Goal: Transaction & Acquisition: Purchase product/service

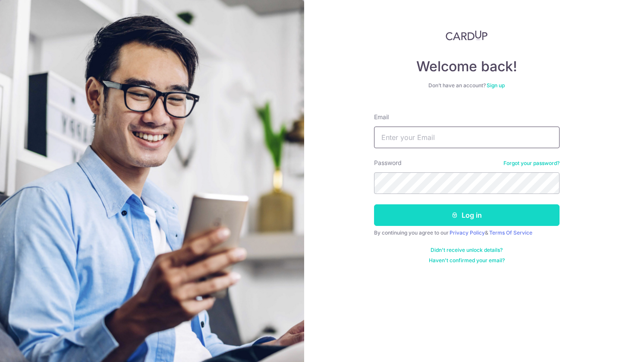
type input "chen_yi_123@hotmail.com"
click at [432, 218] on button "Log in" at bounding box center [467, 215] width 186 height 22
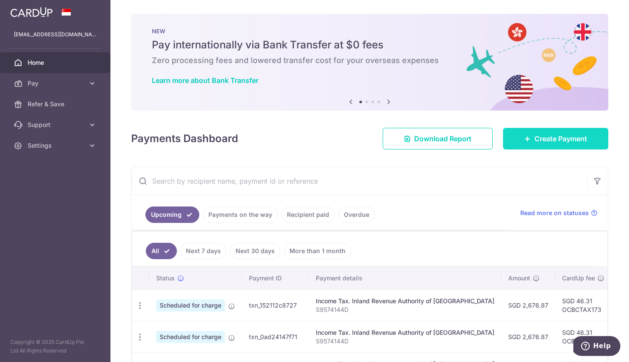
click at [554, 146] on link "Create Payment" at bounding box center [555, 139] width 105 height 22
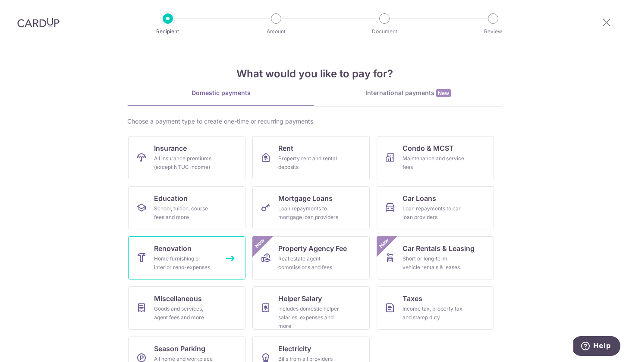
click at [206, 260] on div "Home furnishing or interior reno-expenses" at bounding box center [185, 262] width 62 height 17
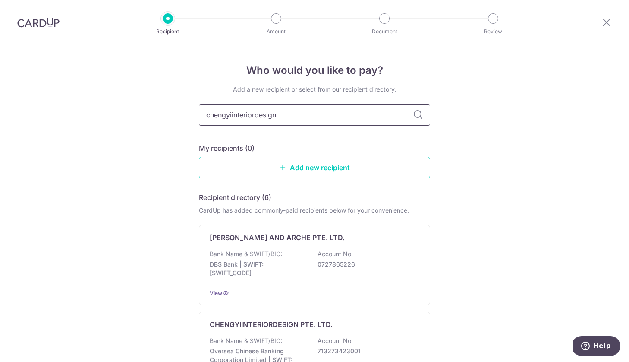
type input "chengyiinteriordesign"
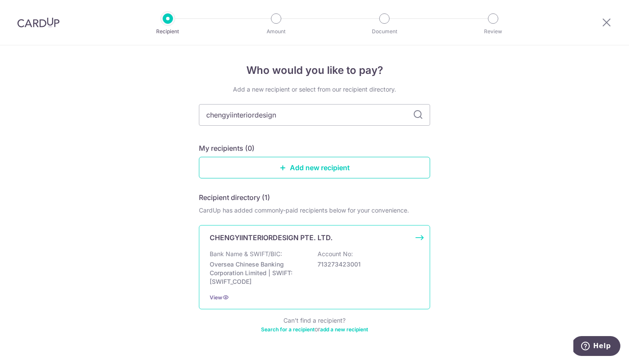
drag, startPoint x: 269, startPoint y: 190, endPoint x: 279, endPoint y: 269, distance: 79.6
click at [279, 269] on p "Oversea Chinese Banking Corporation Limited | SWIFT: OCBCSGSGXXX" at bounding box center [258, 273] width 97 height 26
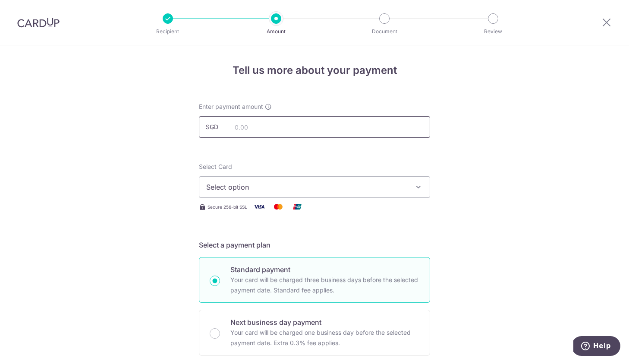
click at [243, 129] on input "text" at bounding box center [314, 127] width 231 height 22
type input "1.00"
click at [243, 182] on span "Select option" at bounding box center [306, 187] width 201 height 10
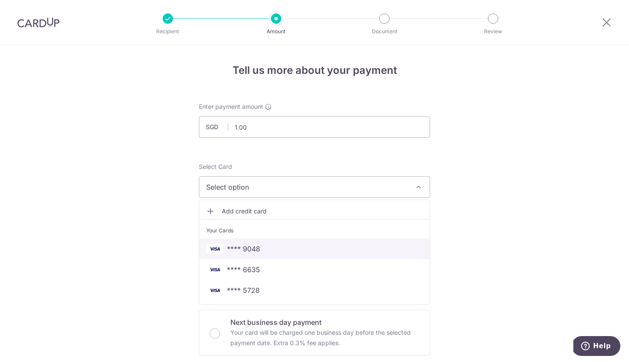
click at [255, 244] on span "**** 9048" at bounding box center [243, 248] width 33 height 10
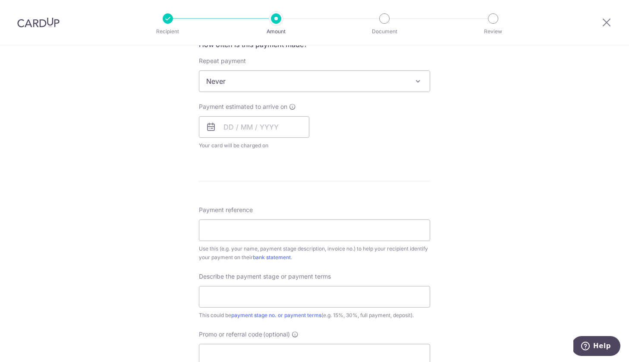
scroll to position [354, 0]
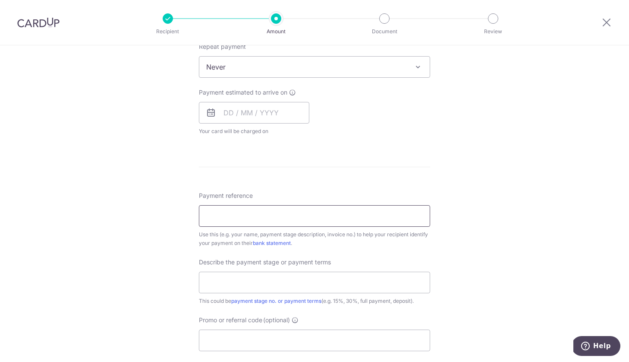
click at [256, 212] on input "Payment reference" at bounding box center [314, 216] width 231 height 22
type input "jeanne"
click at [267, 277] on input "text" at bounding box center [314, 282] width 231 height 22
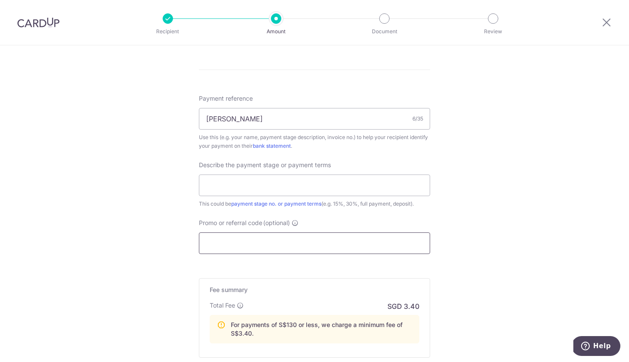
click at [242, 246] on input "Promo or referral code (optional)" at bounding box center [314, 243] width 231 height 22
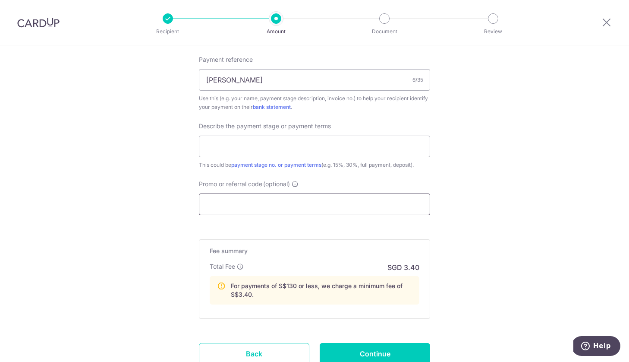
scroll to position [494, 0]
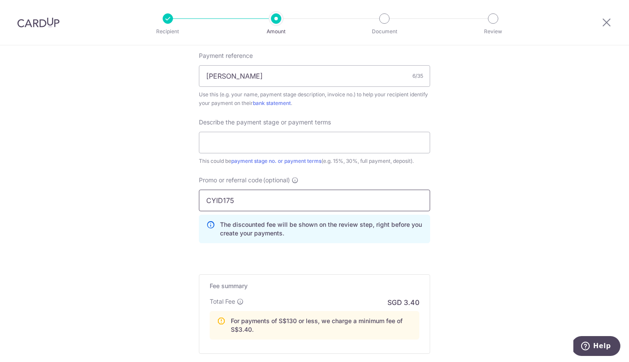
type input "CYID175"
click at [404, 294] on div "Fee summary Base fee Extend fee Next-day fee Total Fee SGD 3.40 For payments of…" at bounding box center [314, 313] width 231 height 79
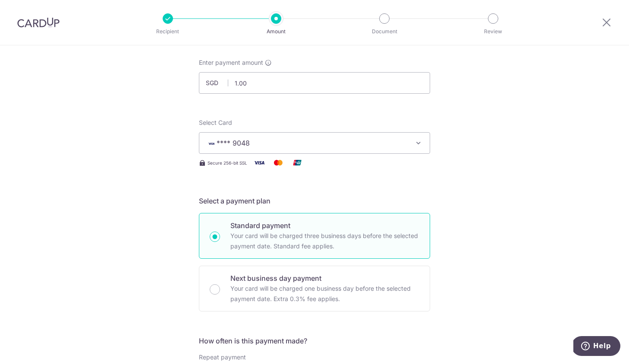
scroll to position [31, 0]
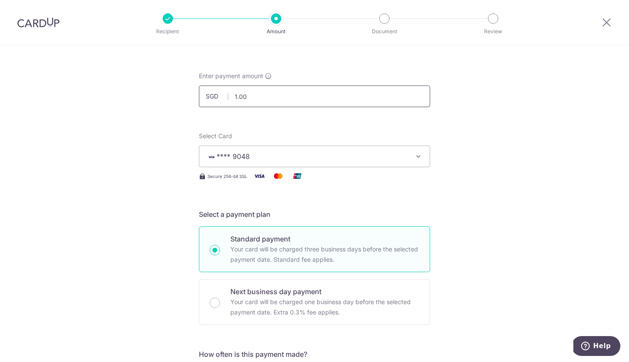
click at [275, 99] on input "1.00" at bounding box center [314, 96] width 231 height 22
click at [274, 99] on input "1.00" at bounding box center [314, 96] width 231 height 22
type input "1,000.00"
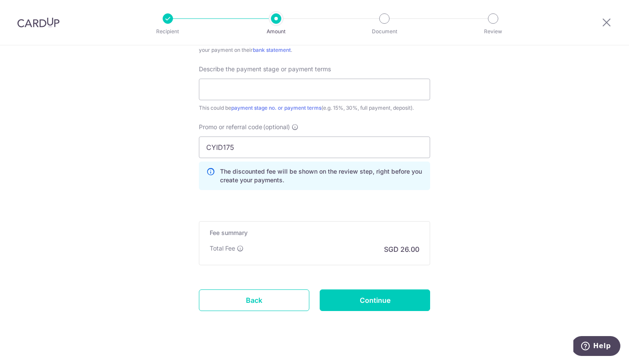
scroll to position [561, 0]
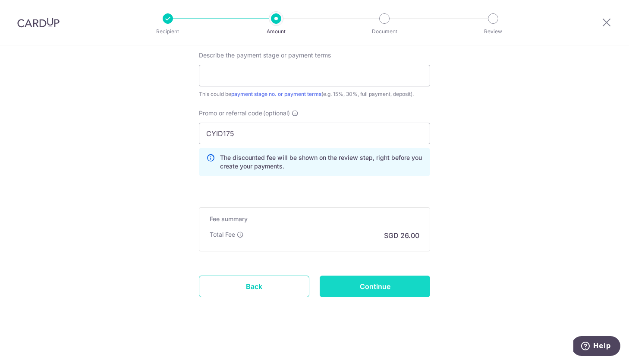
click at [377, 287] on input "Continue" at bounding box center [375, 286] width 110 height 22
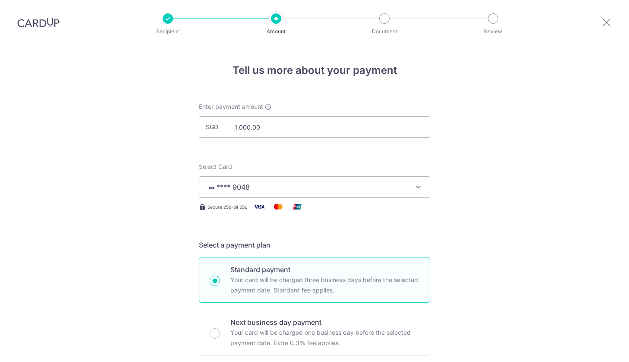
scroll to position [436, 0]
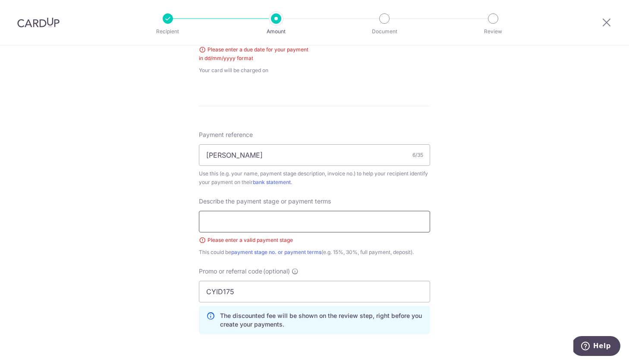
click at [252, 222] on input "text" at bounding box center [314, 222] width 231 height 22
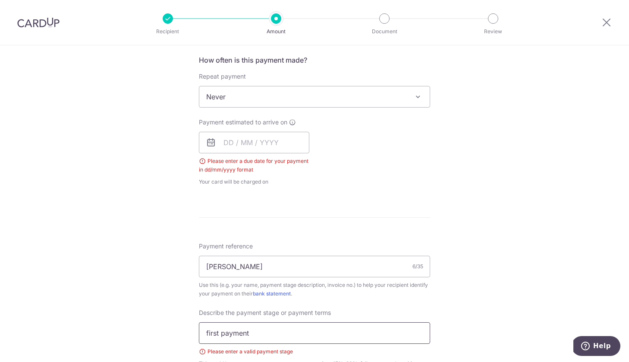
scroll to position [283, 0]
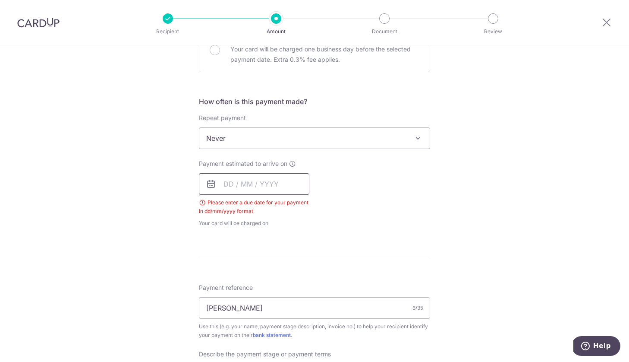
type input "first payment"
click at [240, 186] on input "text" at bounding box center [254, 184] width 110 height 22
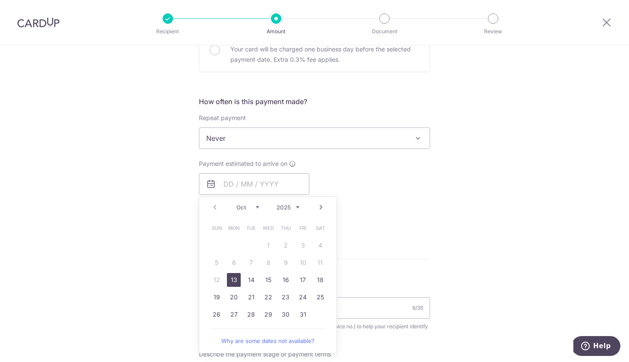
click at [232, 277] on link "13" at bounding box center [234, 280] width 14 height 14
type input "13/10/2025"
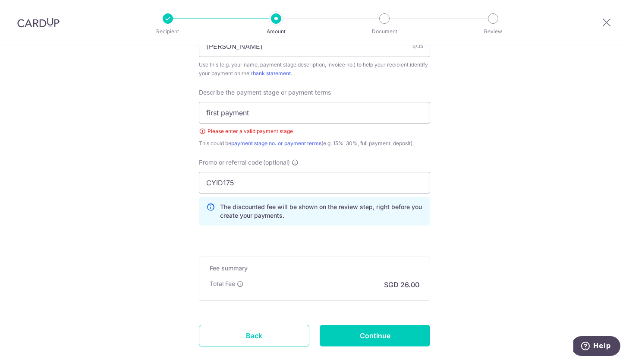
scroll to position [608, 0]
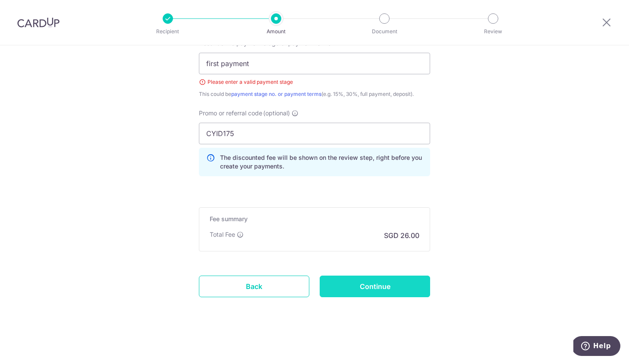
click at [387, 281] on input "Continue" at bounding box center [375, 286] width 110 height 22
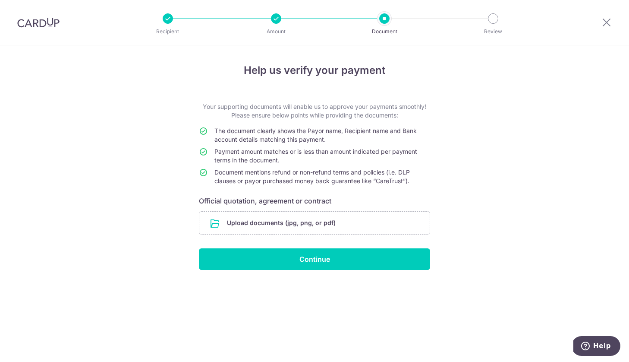
click at [272, 16] on div at bounding box center [276, 18] width 10 height 10
click at [602, 24] on icon at bounding box center [607, 22] width 10 height 11
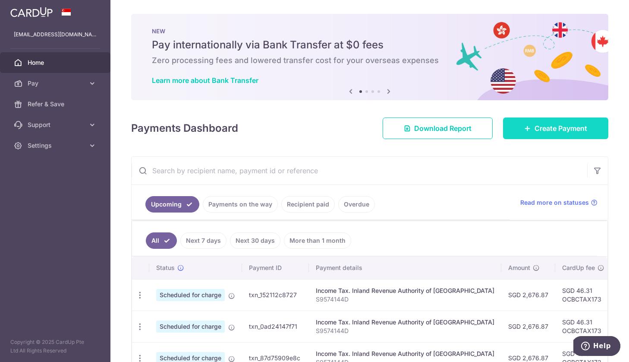
click at [561, 122] on link "Create Payment" at bounding box center [555, 128] width 105 height 22
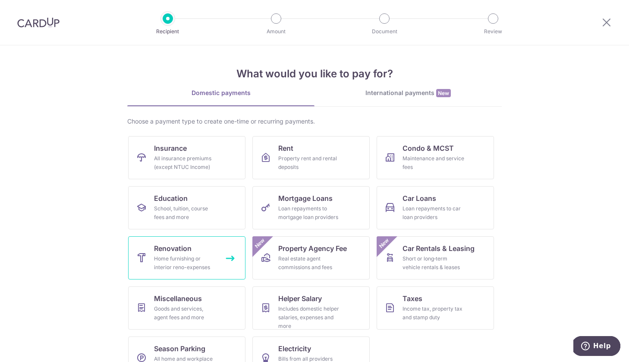
click at [173, 270] on div "Home furnishing or interior reno-expenses" at bounding box center [185, 262] width 62 height 17
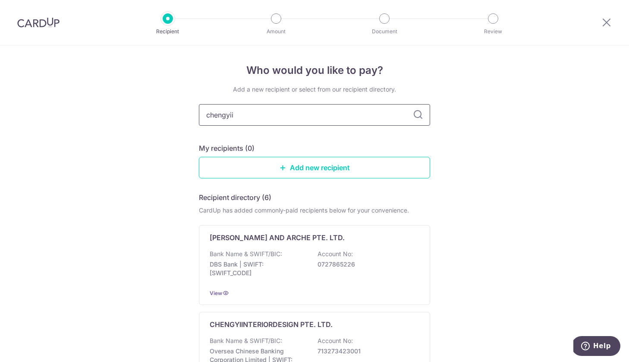
type input "chengyiin"
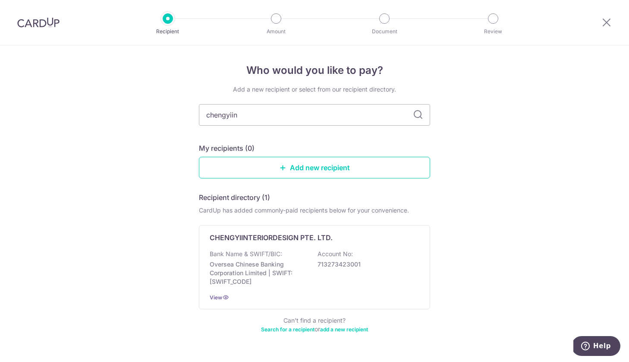
click at [331, 327] on link "add a new recipient" at bounding box center [344, 329] width 48 height 6
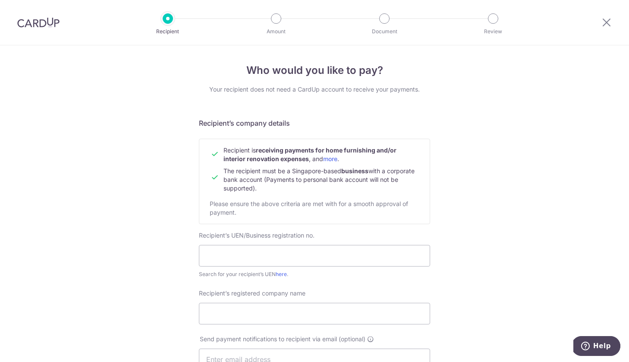
click at [174, 19] on li "Amount" at bounding box center [227, 18] width 108 height 10
click at [605, 19] on icon at bounding box center [607, 22] width 10 height 11
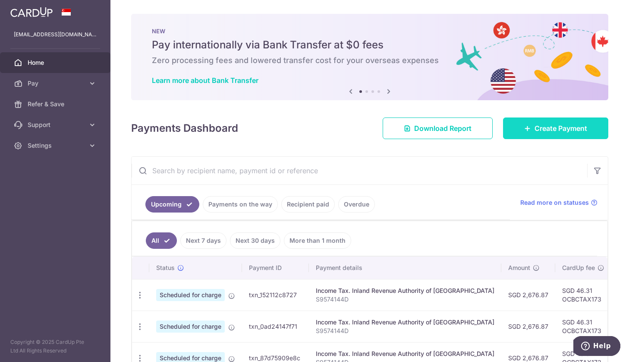
click at [561, 128] on span "Create Payment" at bounding box center [561, 128] width 53 height 10
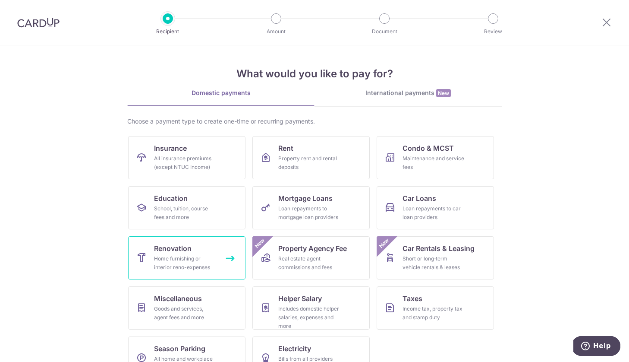
click at [183, 253] on link "Renovation Home furnishing or interior reno-expenses" at bounding box center [186, 257] width 117 height 43
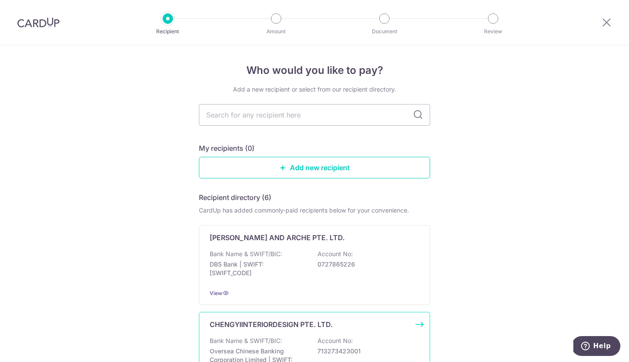
click at [259, 325] on p "CHENGYIINTERIORDESIGN PTE. LTD." at bounding box center [271, 324] width 123 height 10
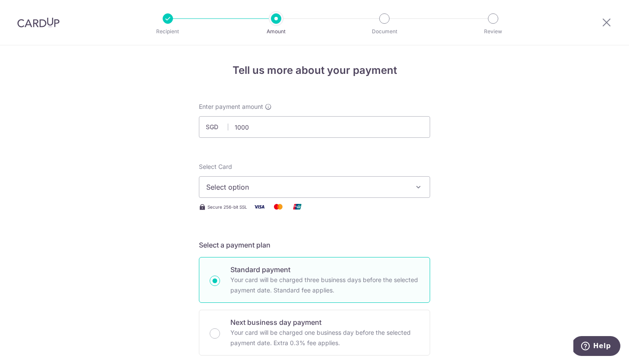
type input "1,000.00"
click at [257, 182] on span "Select option" at bounding box center [306, 187] width 201 height 10
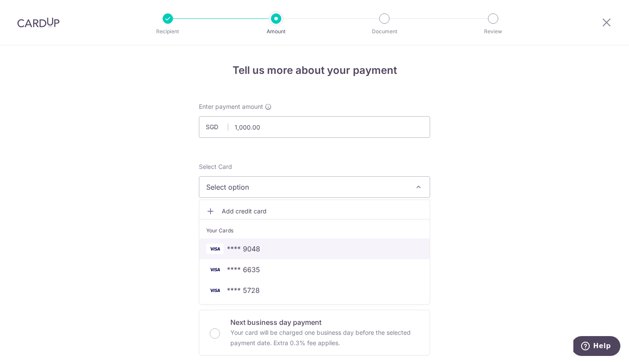
click at [245, 243] on link "**** 9048" at bounding box center [314, 248] width 230 height 21
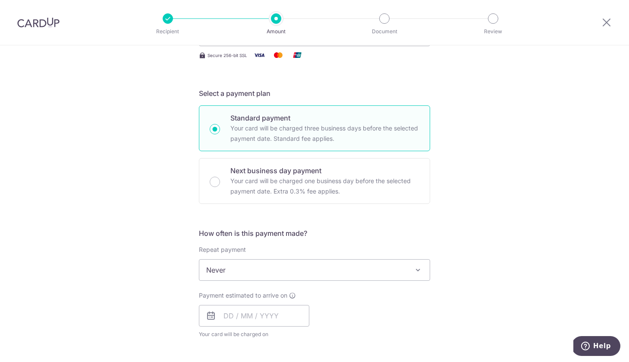
scroll to position [177, 0]
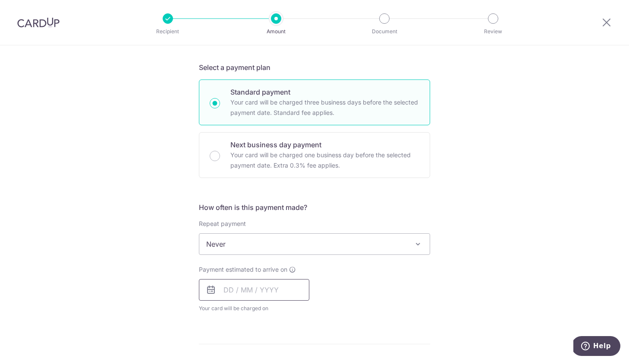
click at [232, 294] on input "text" at bounding box center [254, 290] width 110 height 22
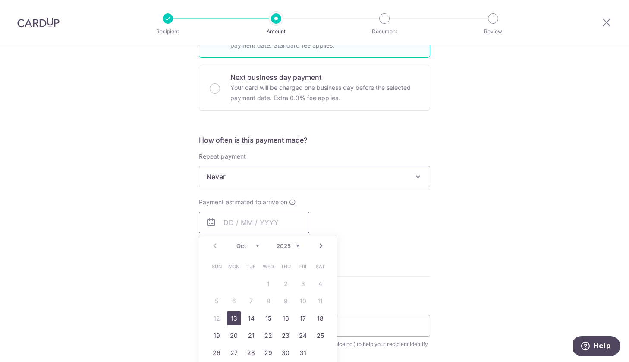
scroll to position [254, 0]
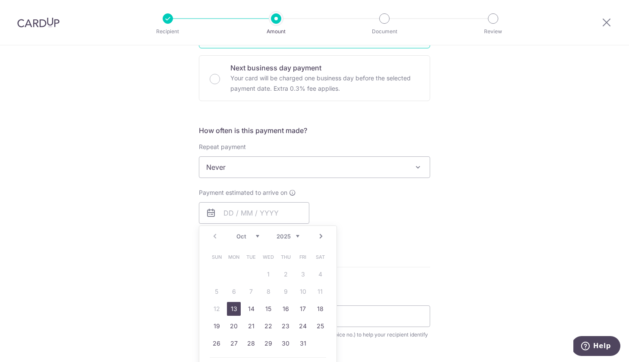
click at [232, 308] on link "13" at bounding box center [234, 309] width 14 height 14
type input "13/10/2025"
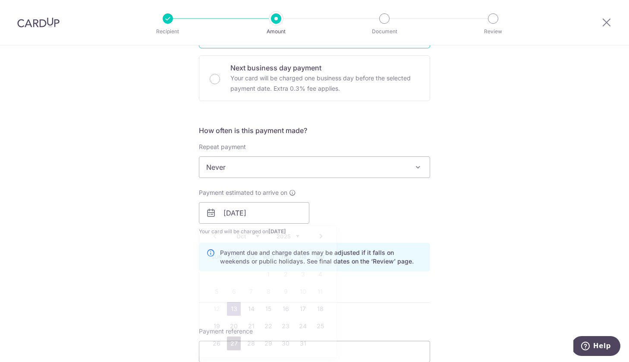
scroll to position [297, 0]
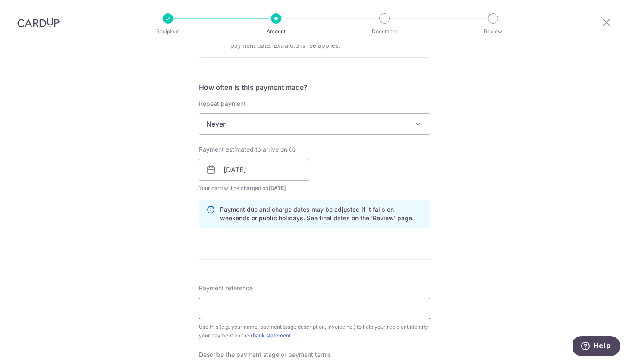
click at [223, 308] on input "Payment reference" at bounding box center [314, 308] width 231 height 22
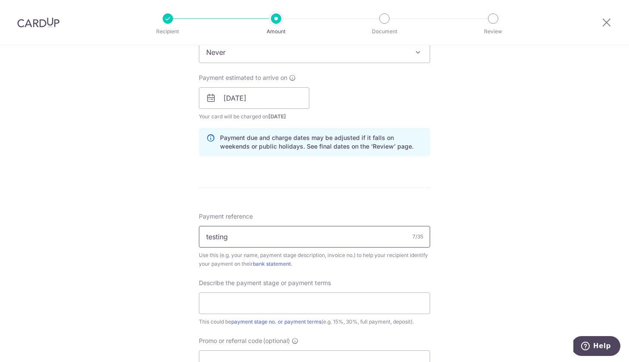
scroll to position [383, 0]
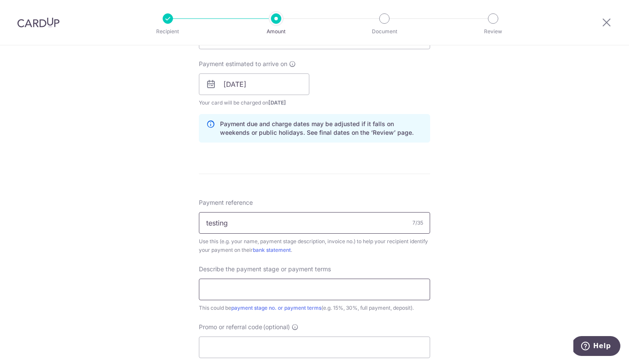
type input "testing"
click at [230, 285] on input "text" at bounding box center [314, 289] width 231 height 22
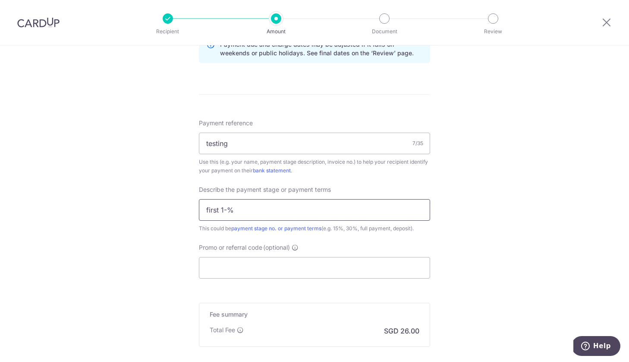
scroll to position [467, 0]
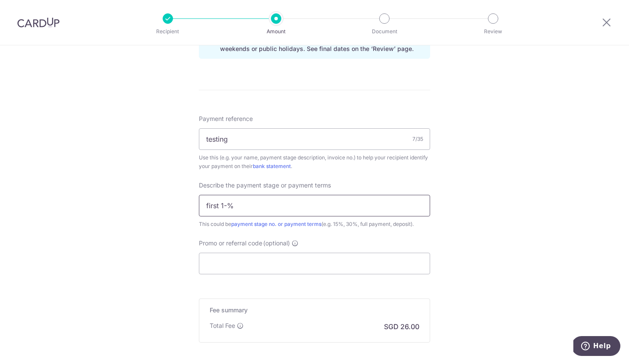
click at [225, 208] on input "first 1-%" at bounding box center [314, 206] width 231 height 22
type input "first 10%"
click at [233, 257] on input "Promo or referral code (optional)" at bounding box center [314, 263] width 231 height 22
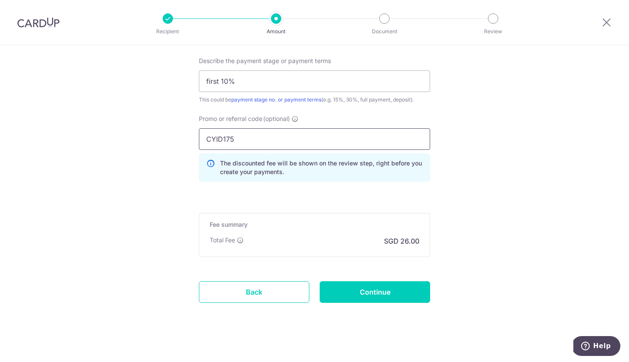
scroll to position [596, 0]
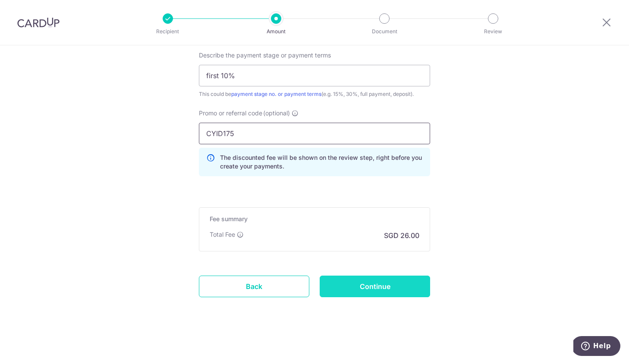
type input "CYID175"
click at [362, 283] on input "Continue" at bounding box center [375, 286] width 110 height 22
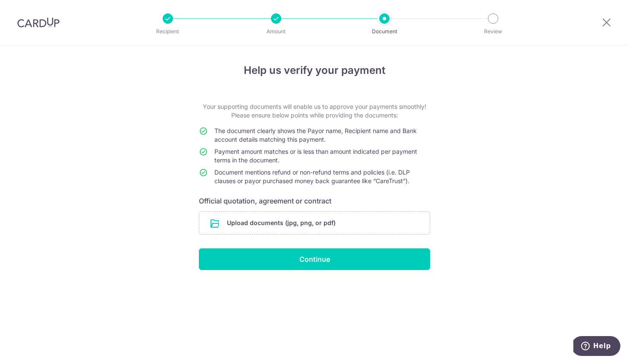
drag, startPoint x: 295, startPoint y: 215, endPoint x: 382, endPoint y: 145, distance: 112.4
click at [382, 145] on form "Your supporting documents will enable us to approve your payments smoothly! Ple…" at bounding box center [314, 185] width 231 height 167
click at [298, 270] on div "Help us verify your payment Your supporting documents will enable us to approve…" at bounding box center [314, 203] width 629 height 316
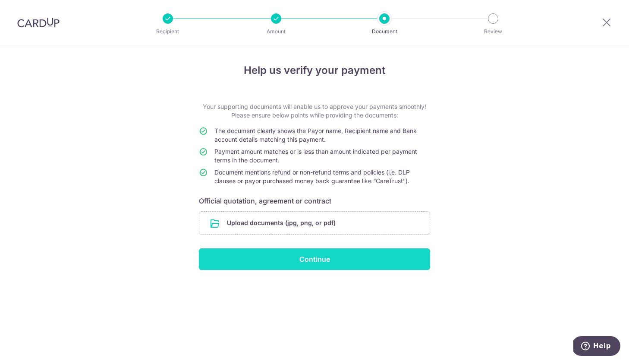
click at [300, 264] on input "Continue" at bounding box center [314, 259] width 231 height 22
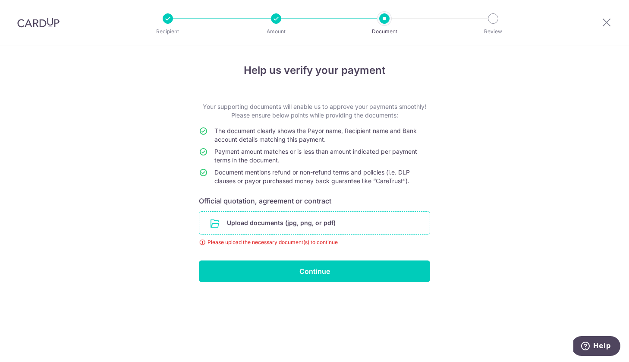
click at [283, 214] on input "file" at bounding box center [314, 222] width 230 height 22
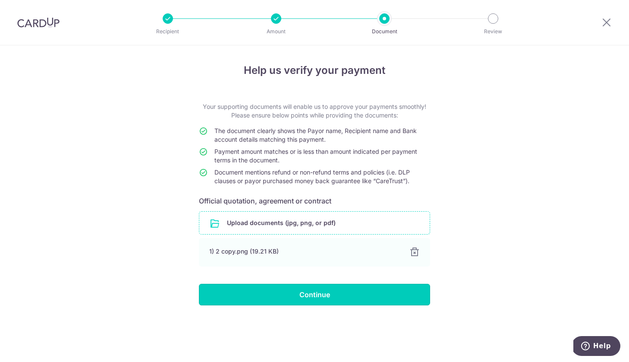
click at [317, 292] on input "Continue" at bounding box center [314, 295] width 231 height 22
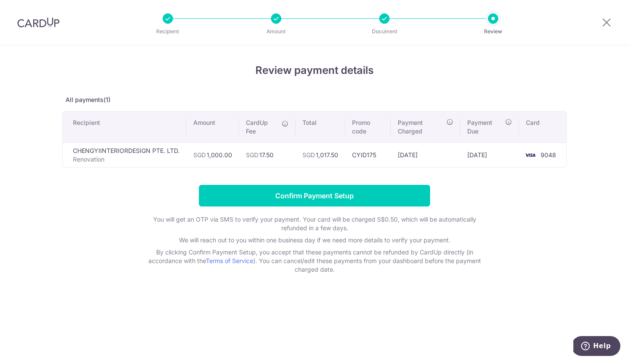
click at [607, 14] on div at bounding box center [606, 22] width 45 height 45
click at [606, 23] on icon at bounding box center [607, 22] width 10 height 11
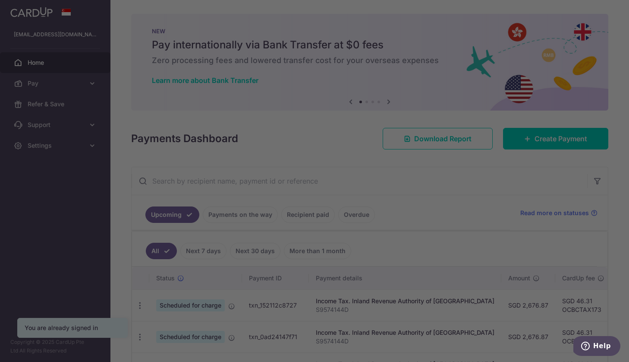
click at [160, 50] on div at bounding box center [318, 182] width 636 height 365
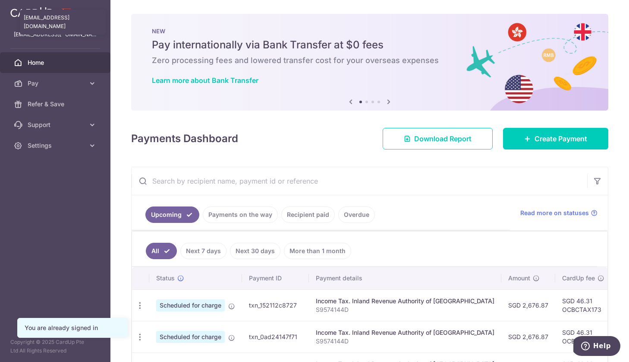
click at [19, 35] on p "[EMAIL_ADDRESS][DOMAIN_NAME]" at bounding box center [55, 34] width 83 height 9
click at [15, 11] on img at bounding box center [31, 12] width 42 height 10
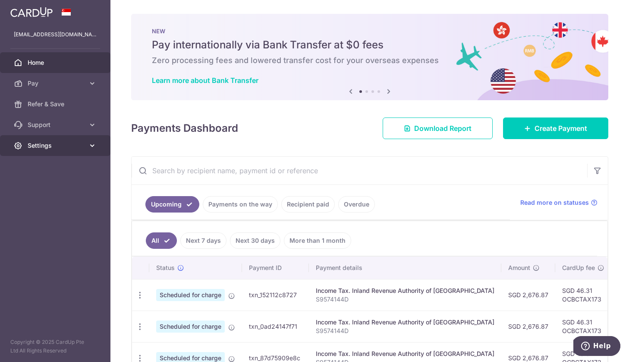
click at [47, 146] on span "Settings" at bounding box center [56, 145] width 57 height 9
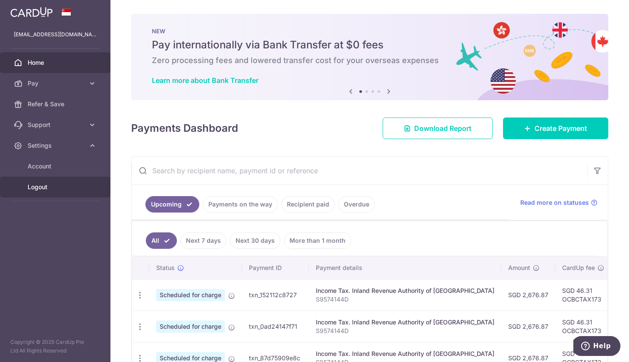
click at [40, 185] on span "Logout" at bounding box center [56, 187] width 57 height 9
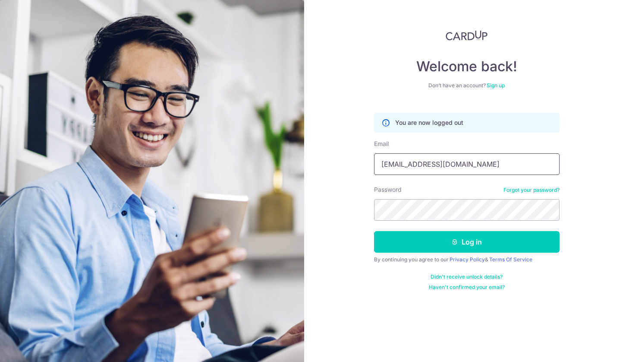
click at [487, 163] on input "chen_yi_123@hotmail.com" at bounding box center [467, 164] width 186 height 22
paste input "[EMAIL_ADDRESS][DOMAIN_NAME]"
type input "[EMAIL_ADDRESS][DOMAIN_NAME]"
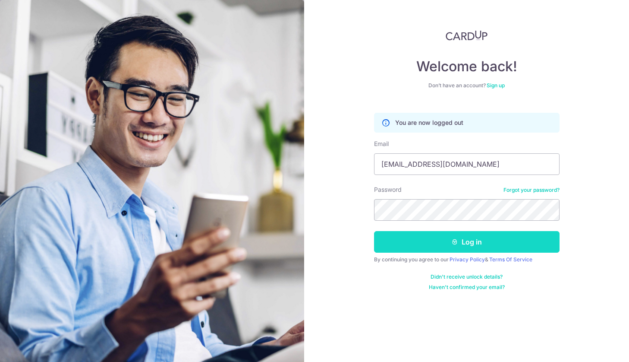
click at [533, 243] on button "Log in" at bounding box center [467, 242] width 186 height 22
